Goal: Task Accomplishment & Management: Complete application form

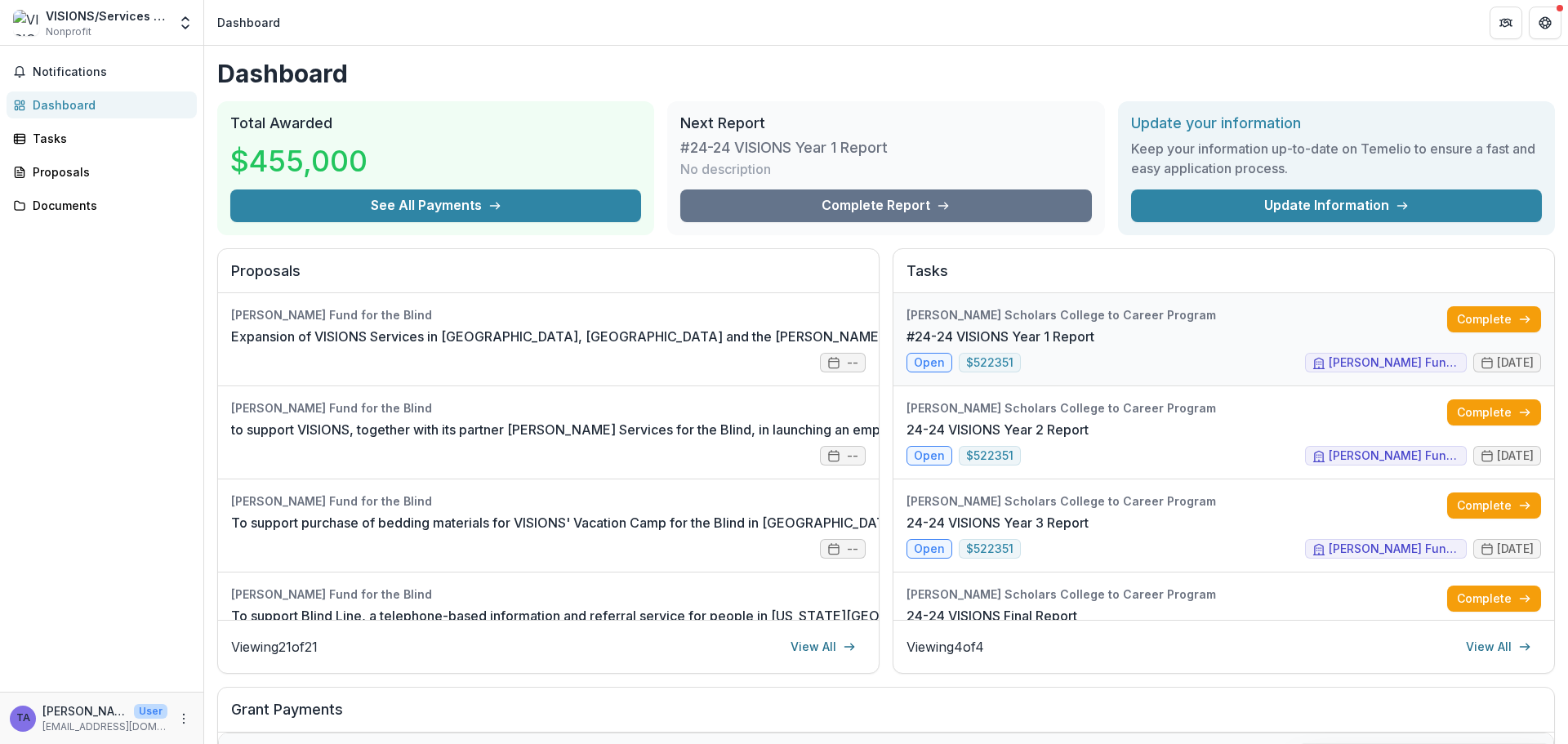
click at [914, 346] on link "#24-24 VISIONS Year 1 Report" at bounding box center [1000, 336] width 188 height 19
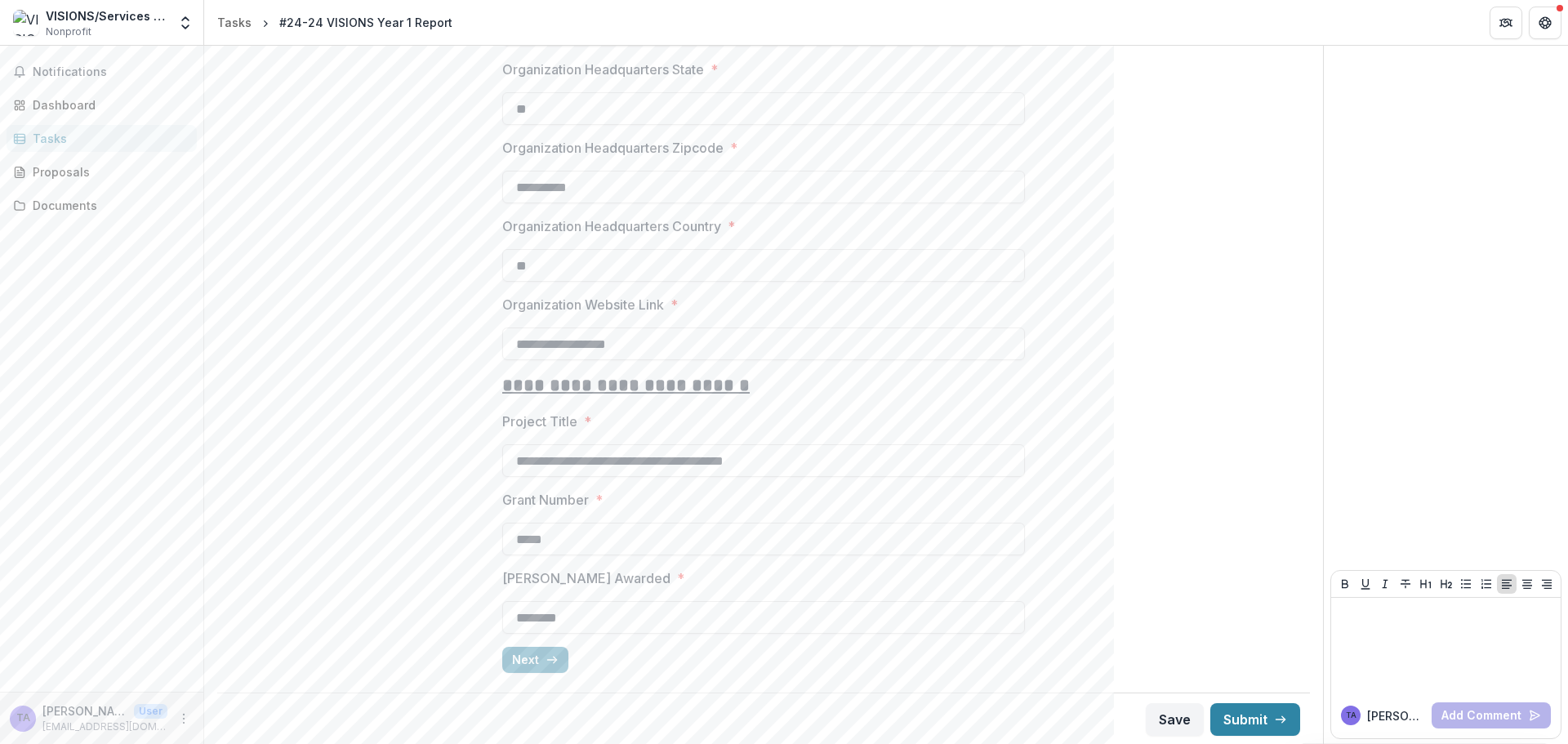
scroll to position [1315, 0]
click at [511, 660] on button "Next" at bounding box center [535, 658] width 66 height 26
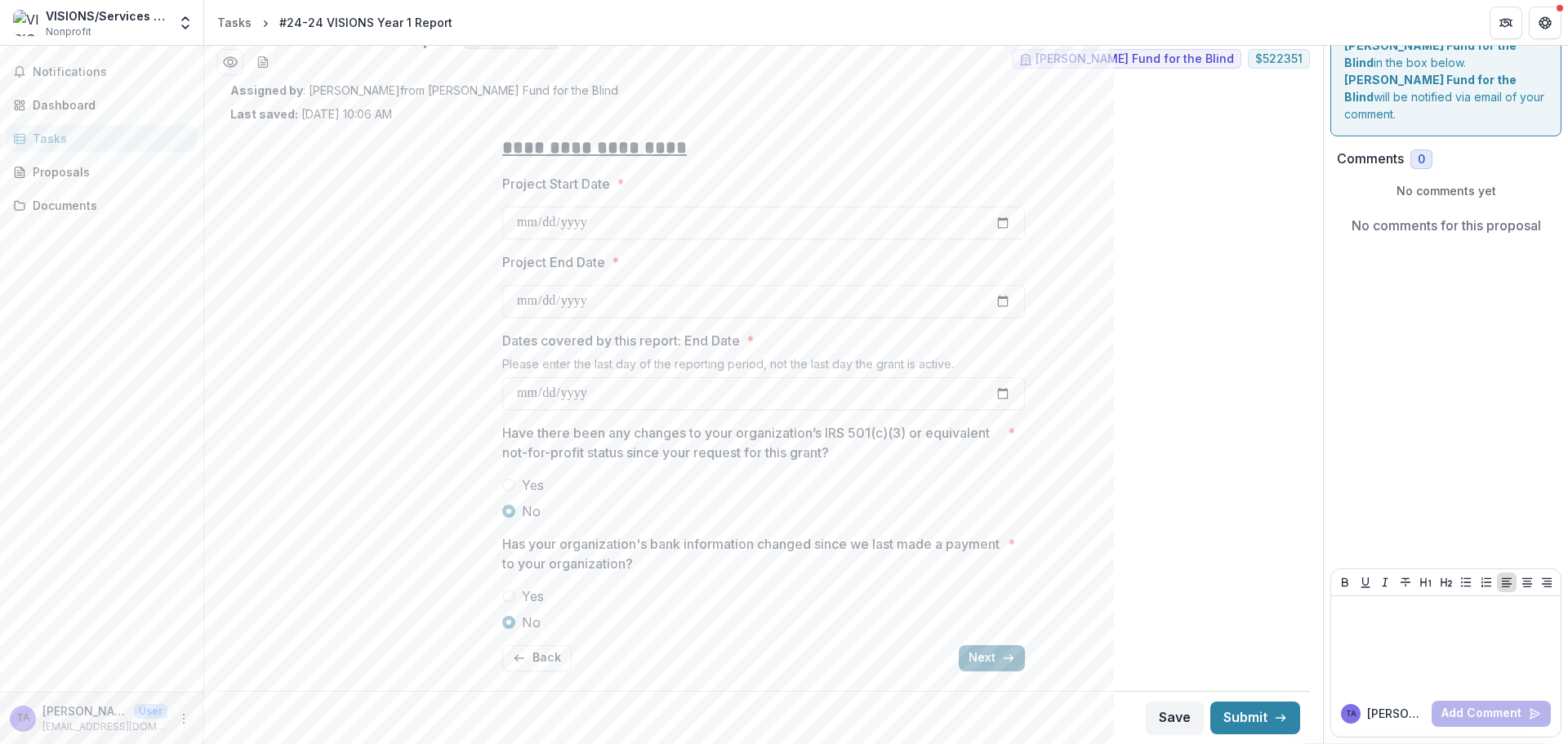
scroll to position [47, 0]
click at [983, 653] on button "Next" at bounding box center [991, 658] width 66 height 26
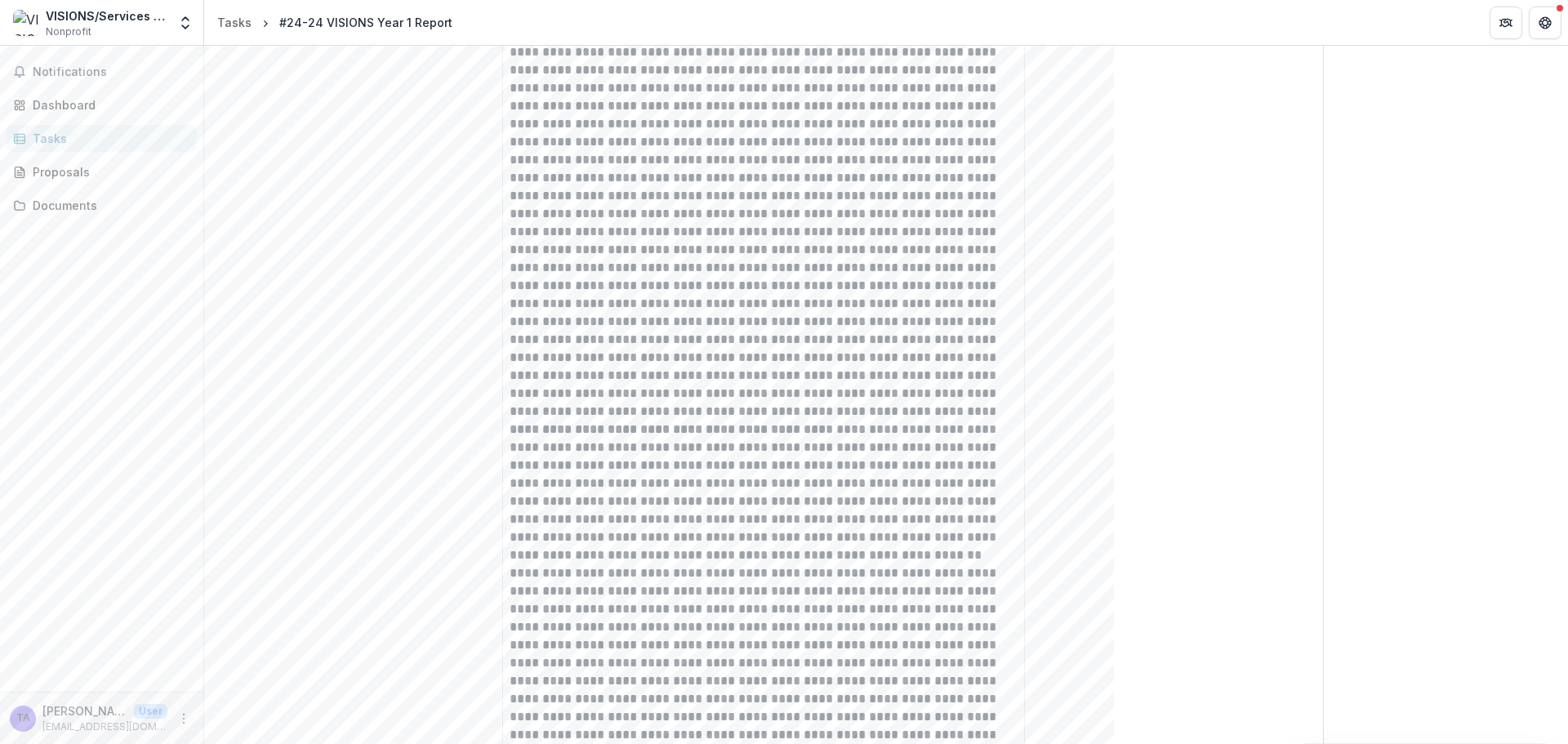
scroll to position [1715, 0]
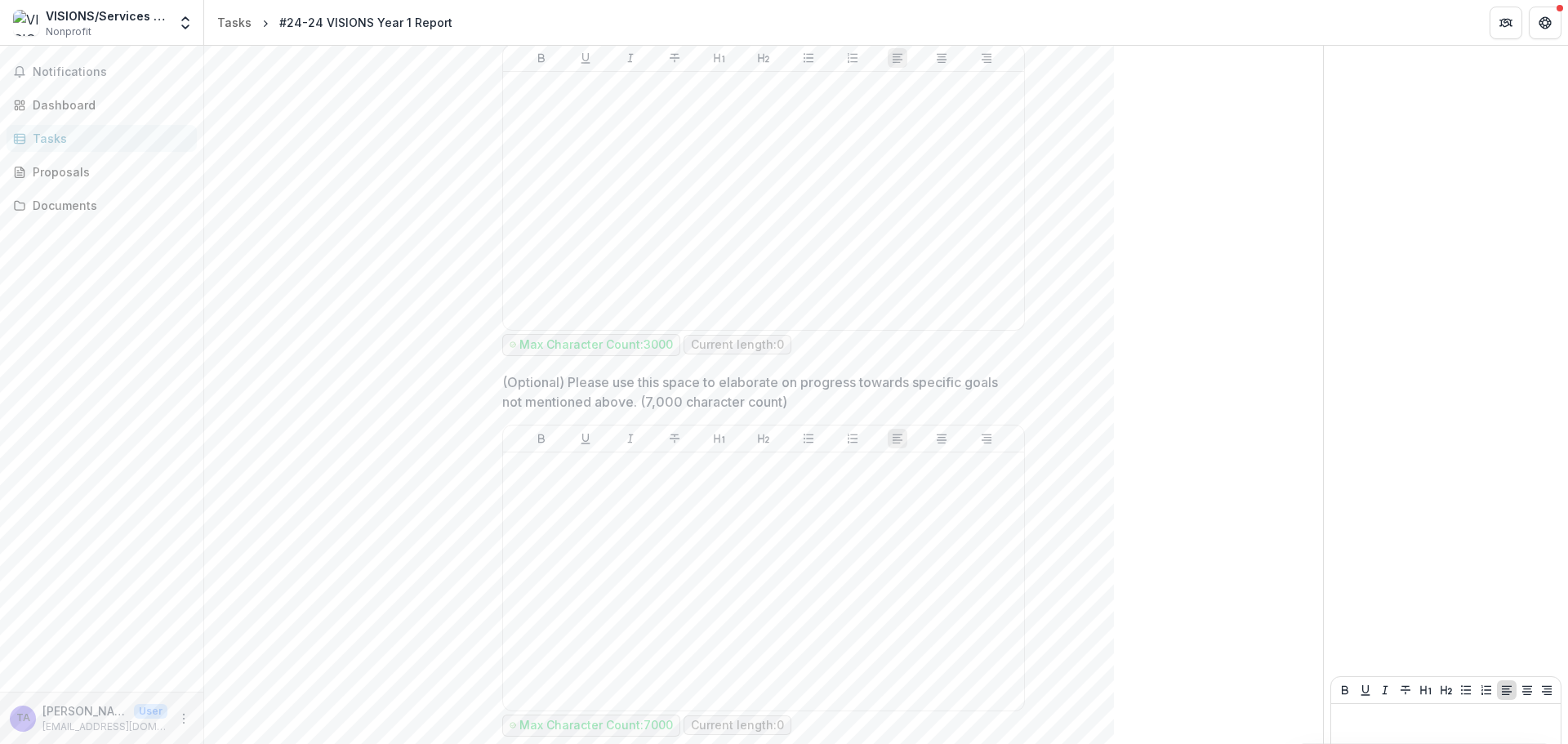
scroll to position [2466, 0]
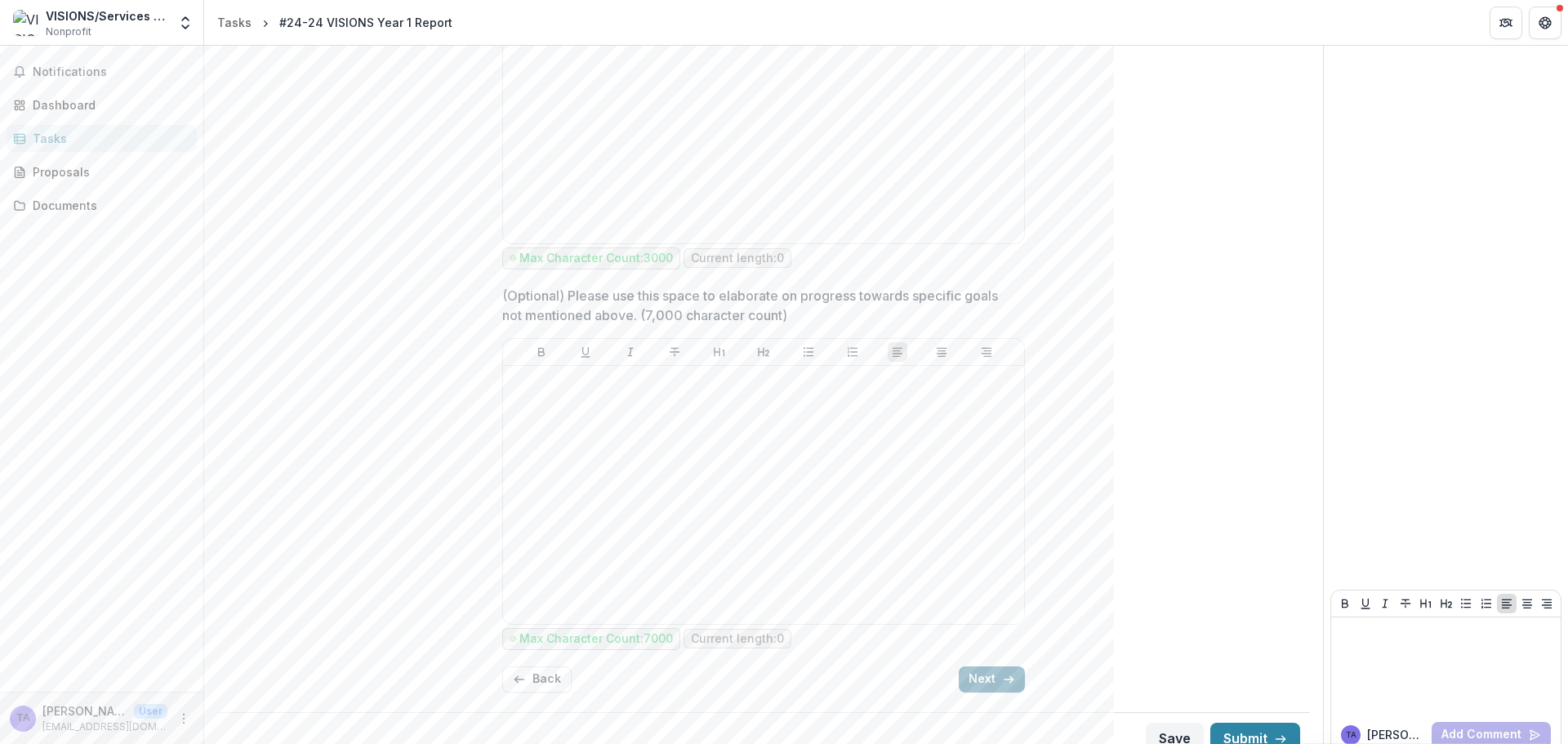
click at [1005, 673] on icon "button" at bounding box center [1009, 679] width 13 height 13
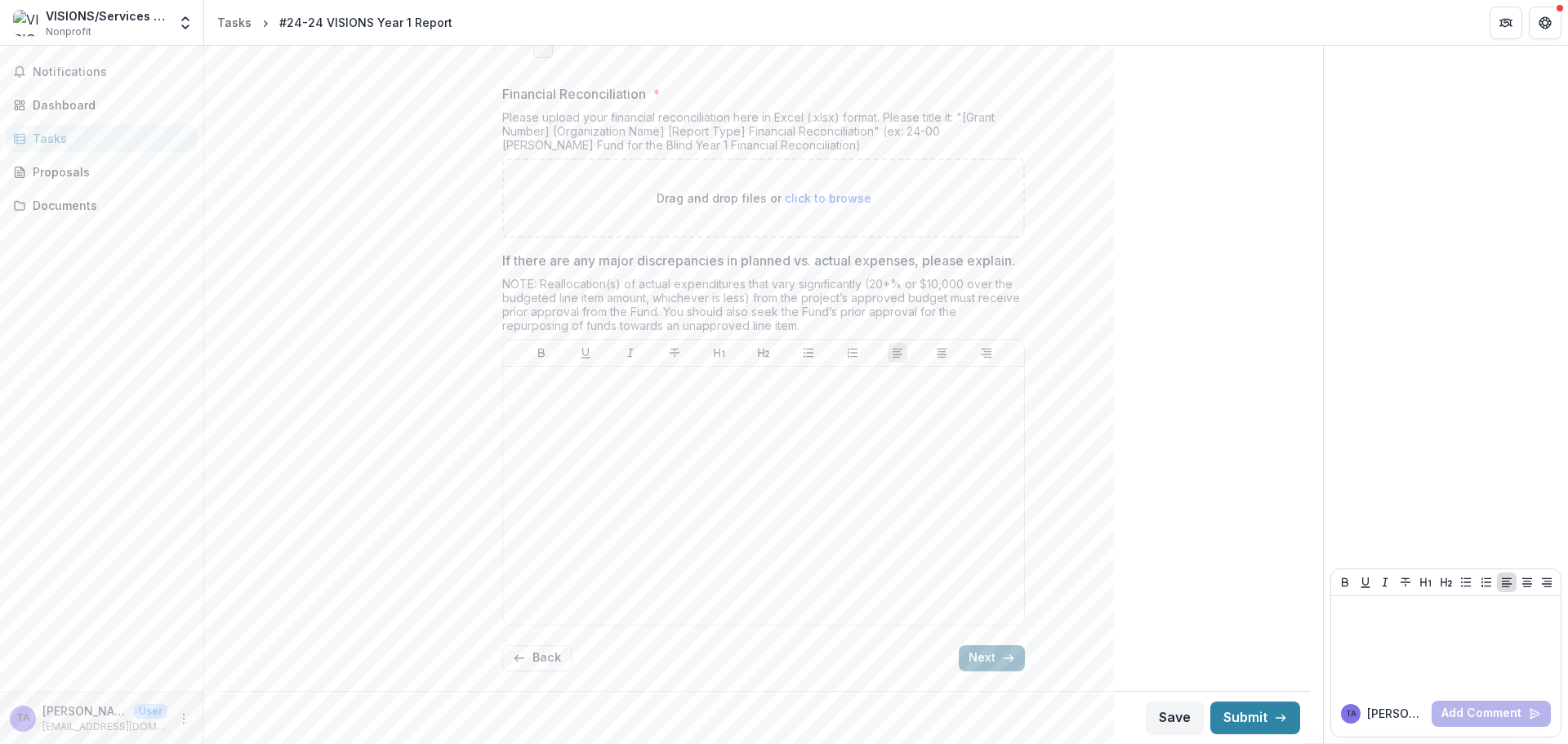
scroll to position [767, 0]
click at [997, 658] on button "Next" at bounding box center [991, 658] width 66 height 26
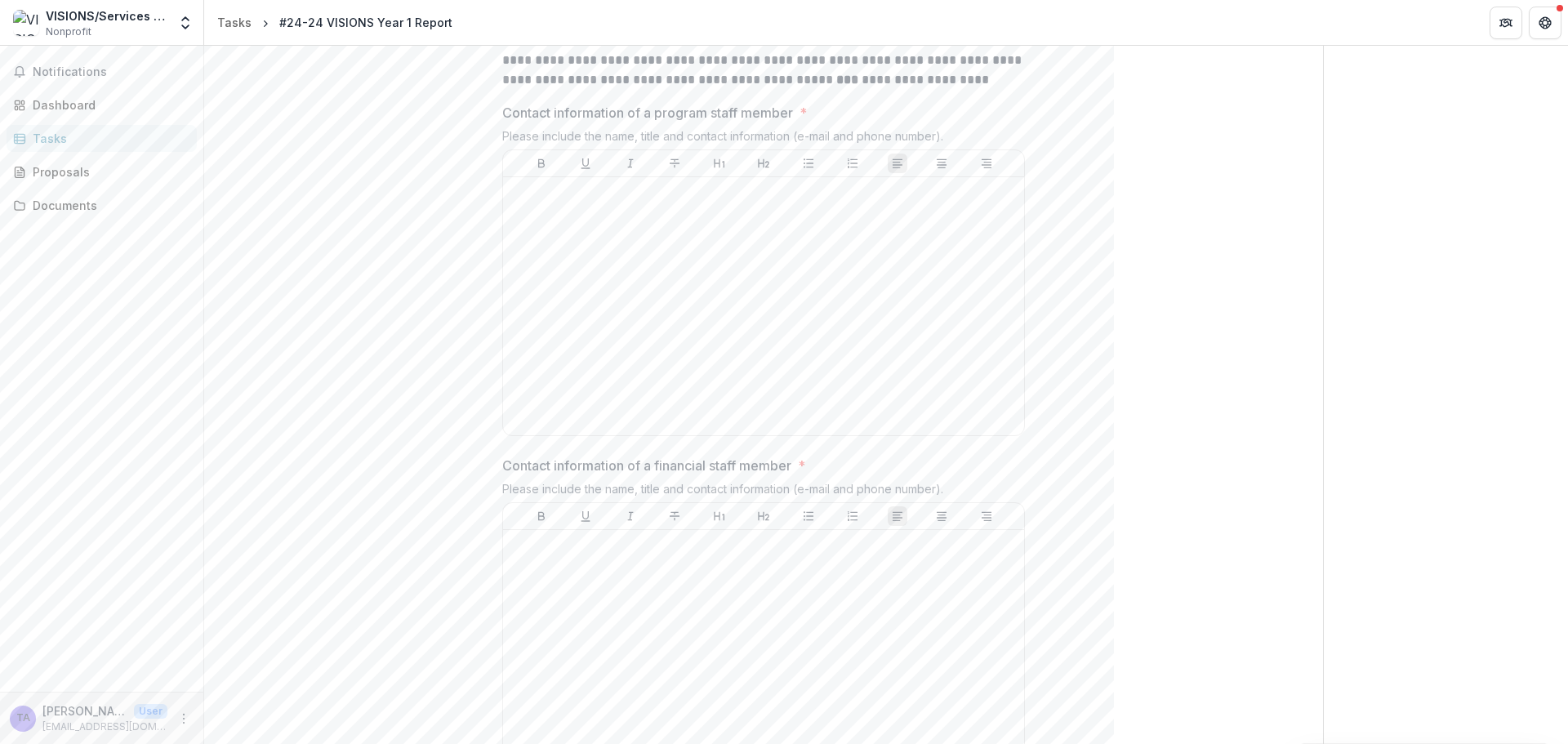
scroll to position [1349, 0]
